Goal: Find specific page/section: Find specific page/section

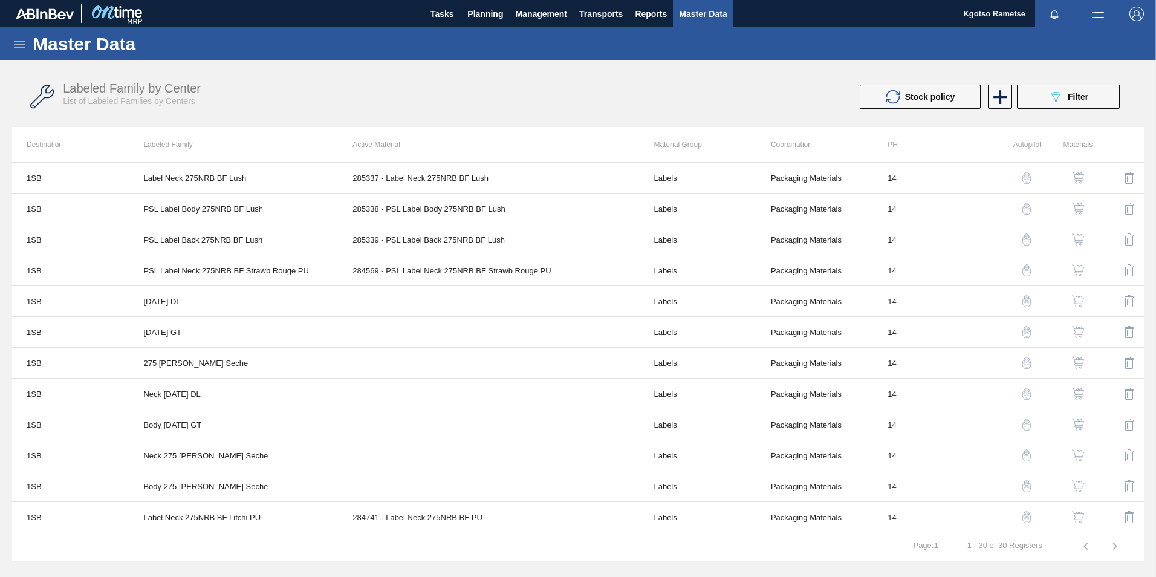
click at [16, 42] on icon at bounding box center [19, 44] width 15 height 15
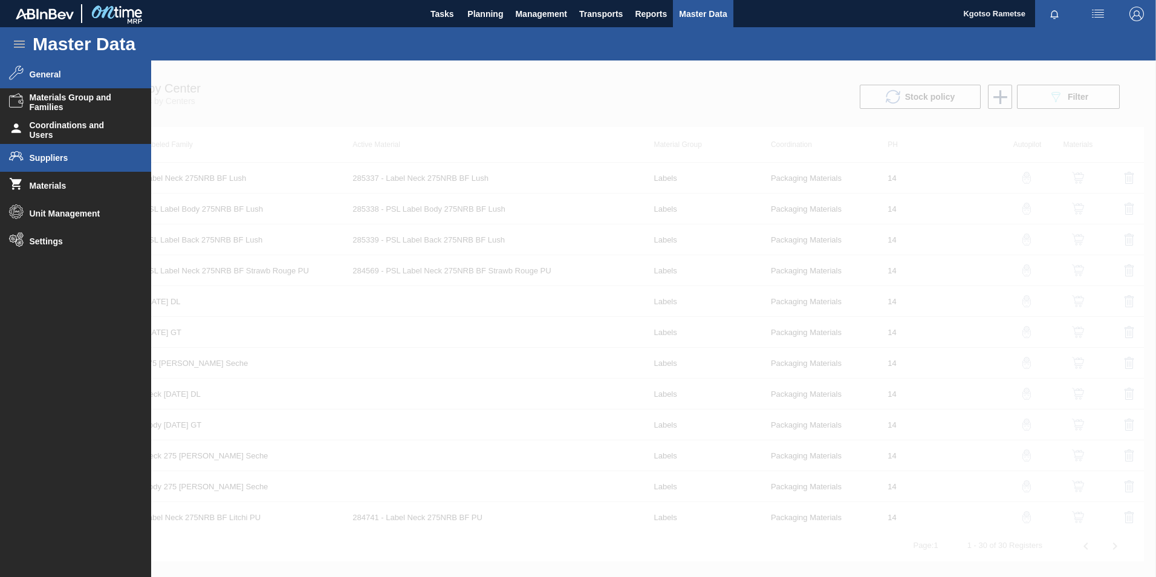
click at [55, 158] on span "Suppliers" at bounding box center [80, 158] width 100 height 10
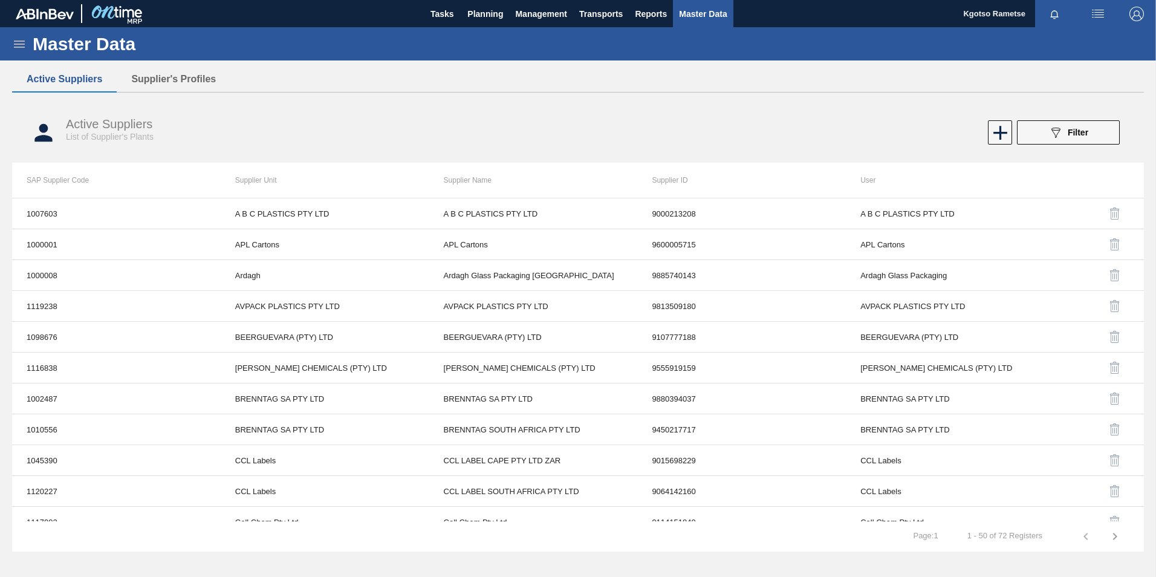
click at [20, 44] on icon at bounding box center [19, 44] width 11 height 7
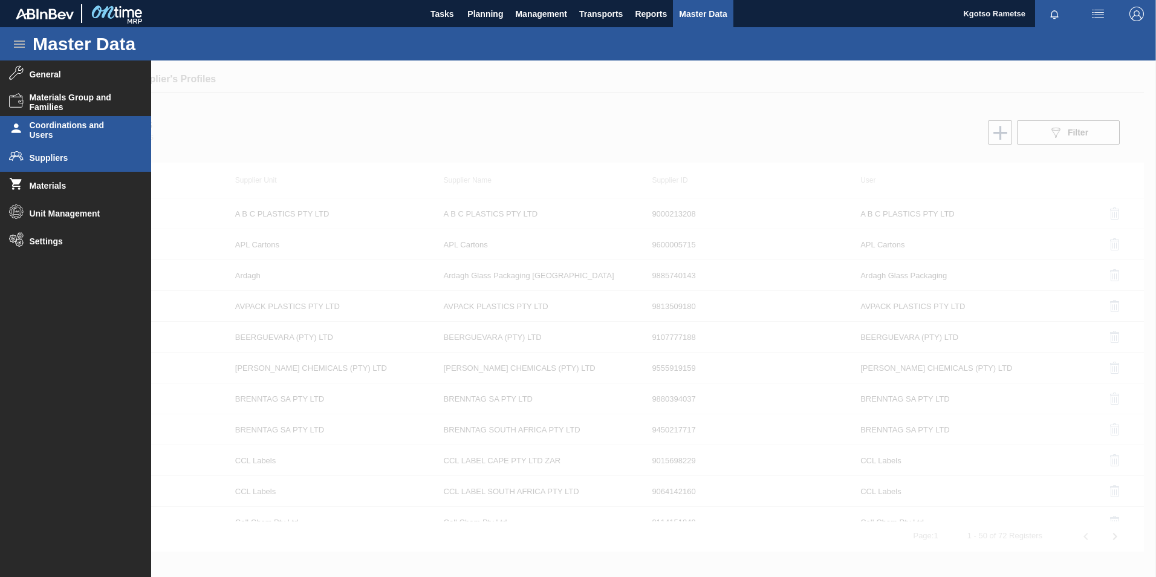
click at [51, 128] on span "Coordinations and Users" at bounding box center [80, 129] width 100 height 19
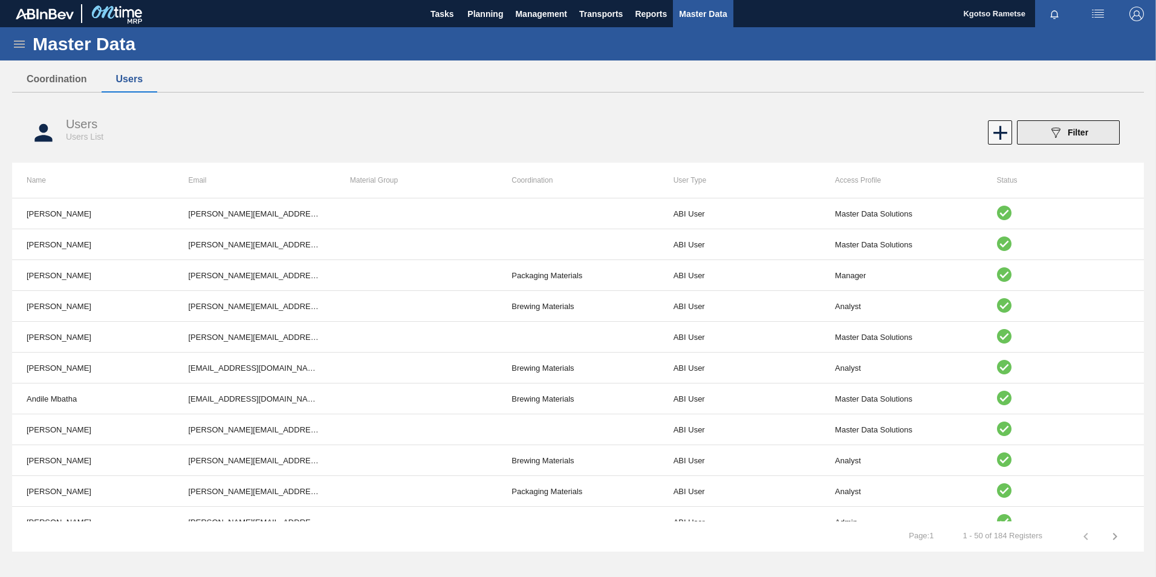
click at [1070, 136] on span "Filter" at bounding box center [1078, 133] width 21 height 10
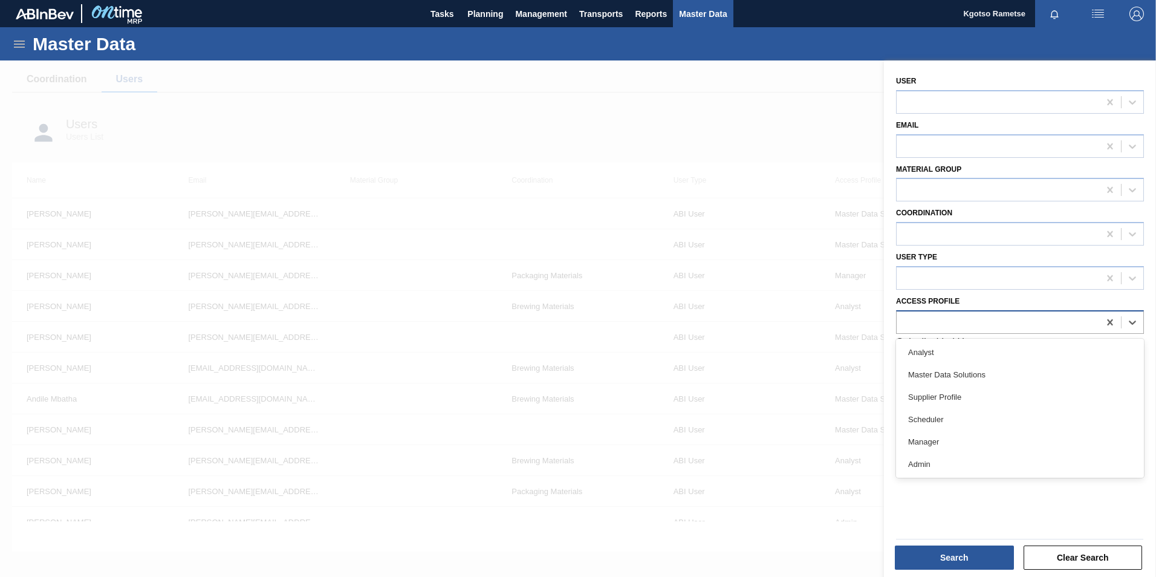
click at [947, 316] on div at bounding box center [997, 322] width 203 height 18
paste Profile "[PERSON_NAME]"
type Profile "[PERSON_NAME]"
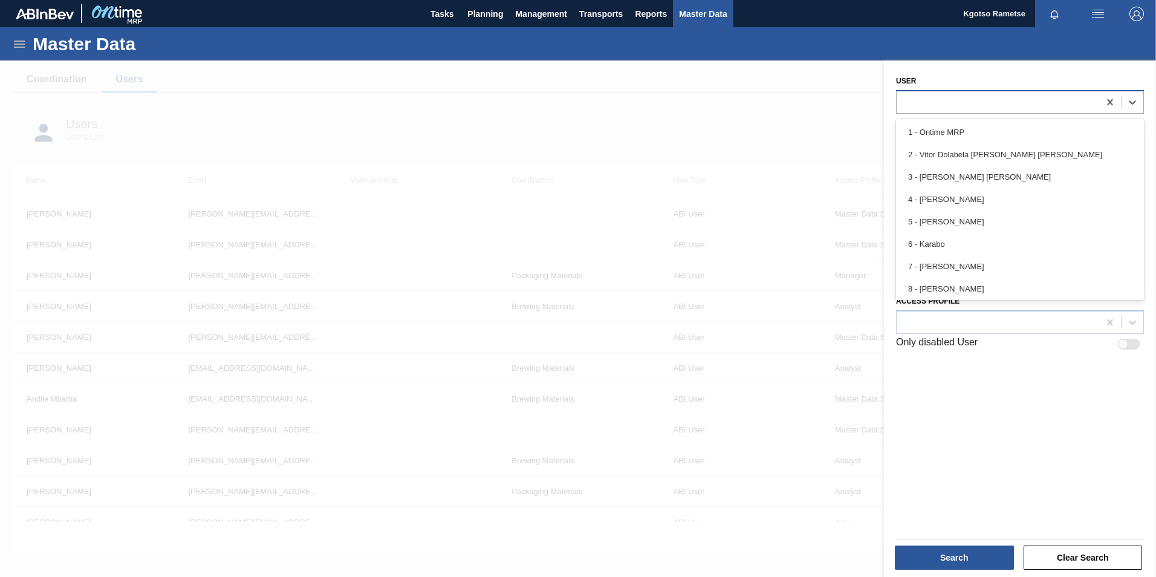
click at [906, 100] on div at bounding box center [997, 102] width 203 height 18
paste input "[PERSON_NAME]"
type input "[PERSON_NAME]"
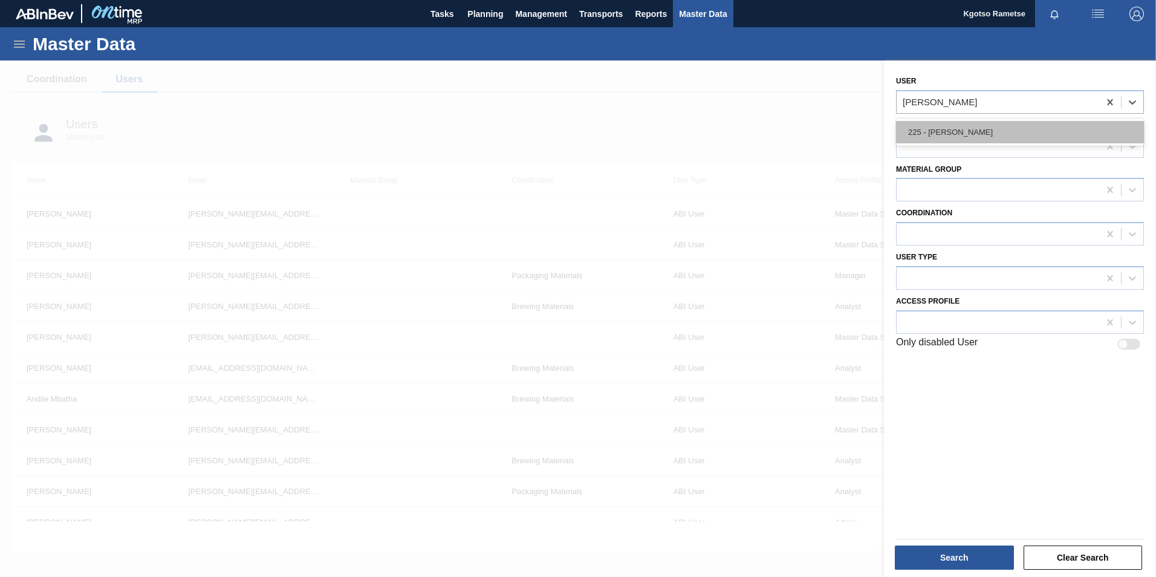
click at [919, 134] on div "225 - [PERSON_NAME]" at bounding box center [1020, 132] width 248 height 22
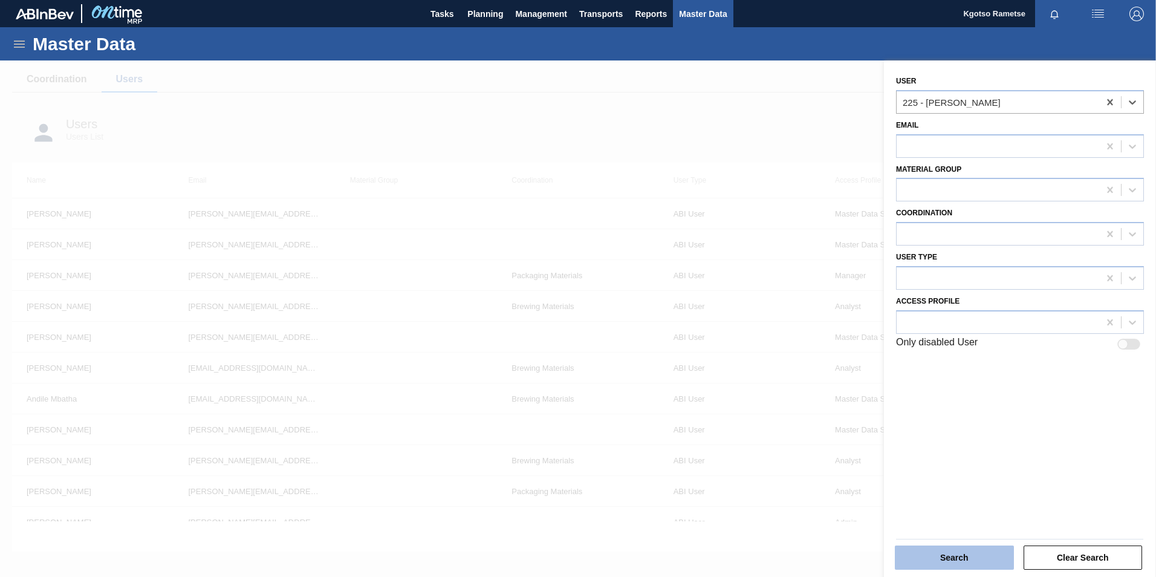
click at [949, 546] on button "Search" at bounding box center [954, 557] width 119 height 24
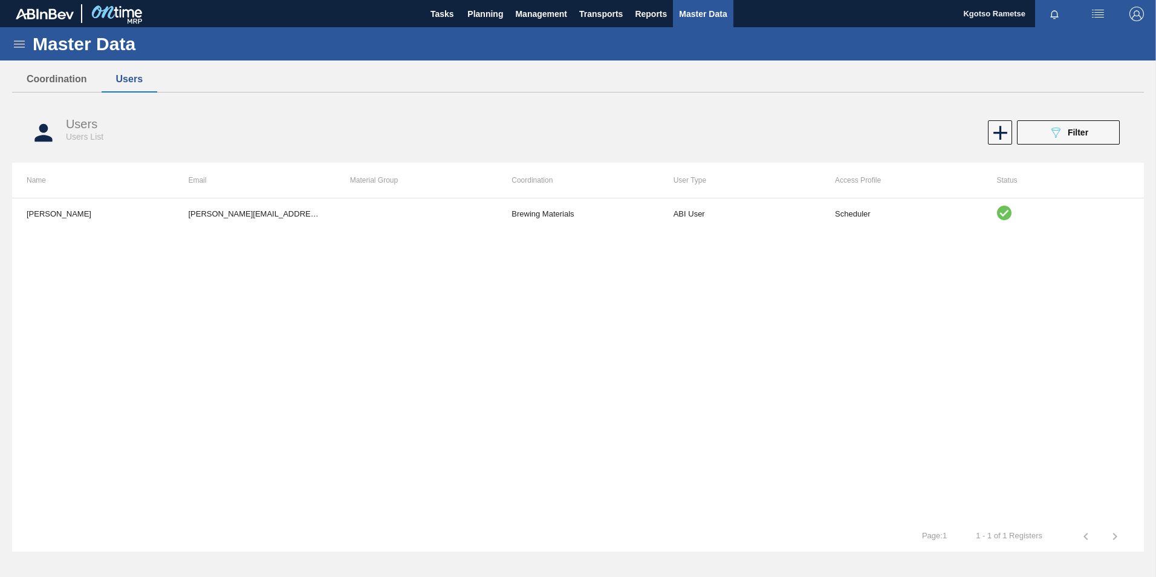
click at [1084, 400] on div "[PERSON_NAME] [PERSON_NAME][EMAIL_ADDRESS][DOMAIN_NAME] Brewing Materials ABI U…" at bounding box center [578, 359] width 1132 height 323
